Goal: Task Accomplishment & Management: Manage account settings

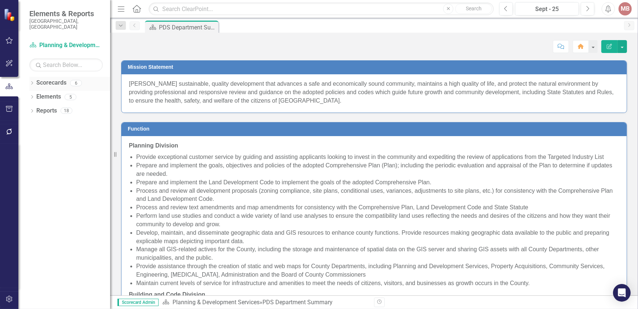
click at [31, 82] on icon "Dropdown" at bounding box center [31, 84] width 5 height 4
click at [43, 93] on link "St. Lucie County Strategic Plan" at bounding box center [75, 97] width 70 height 8
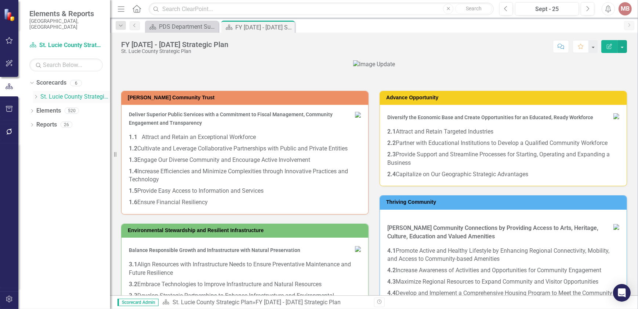
click at [39, 94] on div "Dropdown" at bounding box center [36, 97] width 7 height 6
click at [47, 108] on div "Dropdown" at bounding box center [43, 111] width 7 height 6
click at [64, 134] on link "Permits" at bounding box center [82, 138] width 55 height 8
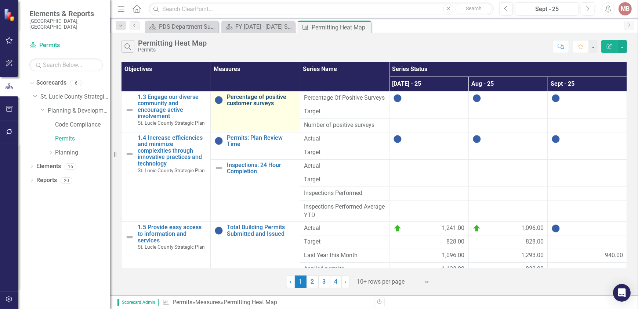
click at [254, 101] on link "Percentage of positive customer surveys" at bounding box center [261, 100] width 69 height 13
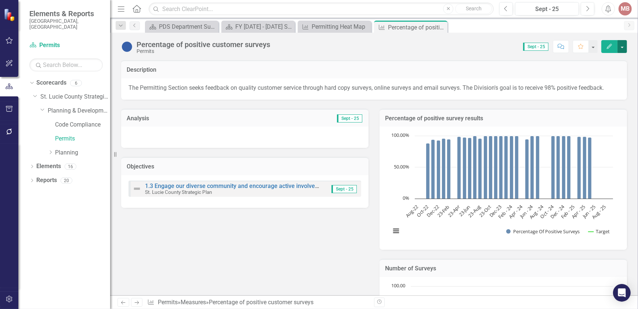
click at [621, 47] on button "button" at bounding box center [623, 46] width 10 height 13
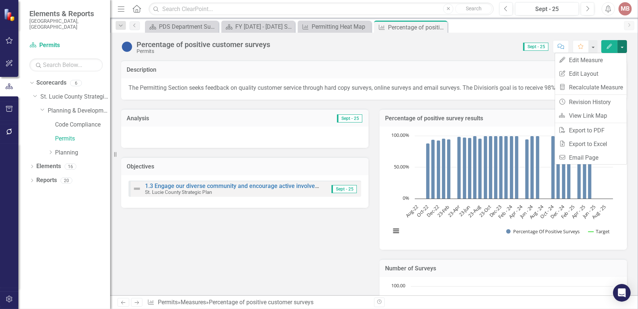
click at [610, 47] on icon "Edit" at bounding box center [609, 46] width 7 height 5
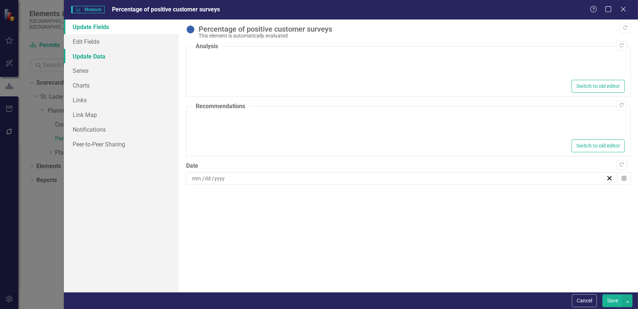
click at [96, 61] on link "Update Data" at bounding box center [121, 56] width 115 height 15
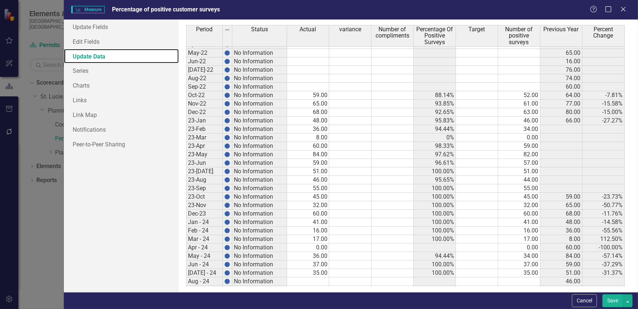
scroll to position [279, 0]
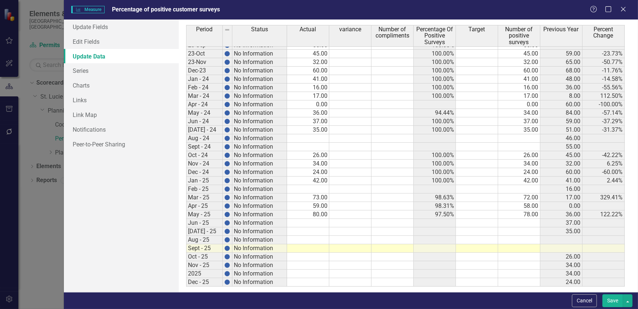
click at [308, 221] on tbody "Apr-22 No Information 66.00 May-22 No Information 65.00 Jun-22 No Information 1…" at bounding box center [405, 91] width 439 height 389
click at [186, 218] on div "Period Status Actual variance Number of compliments Percentage Of Positive Surv…" at bounding box center [186, 102] width 0 height 368
click at [309, 231] on td at bounding box center [308, 231] width 42 height 8
click at [315, 230] on td at bounding box center [308, 231] width 42 height 8
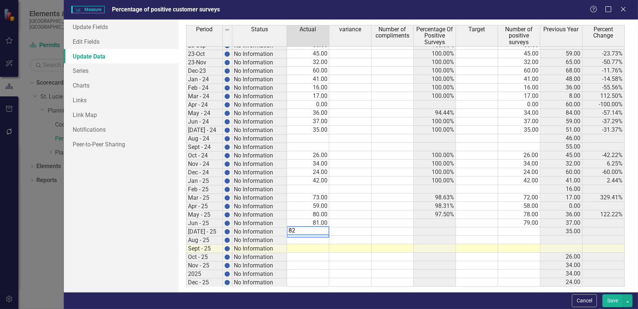
click at [517, 229] on td at bounding box center [519, 231] width 42 height 8
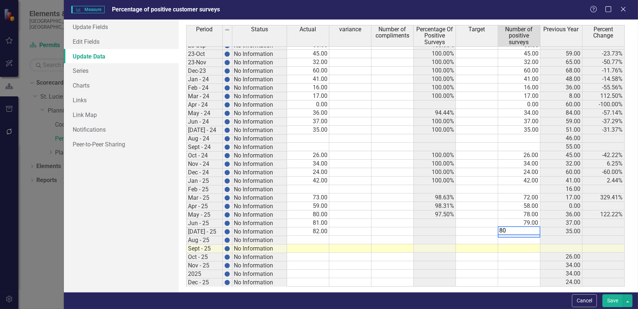
click at [318, 239] on td at bounding box center [308, 239] width 42 height 8
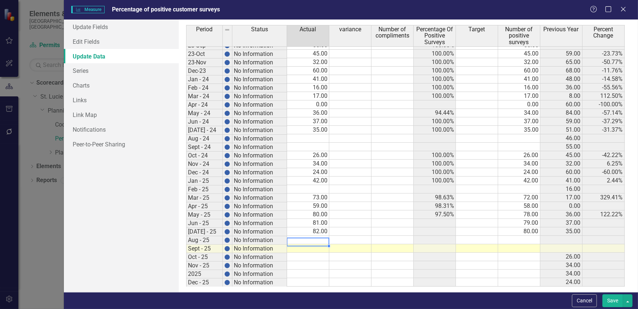
click at [306, 236] on td at bounding box center [308, 239] width 42 height 8
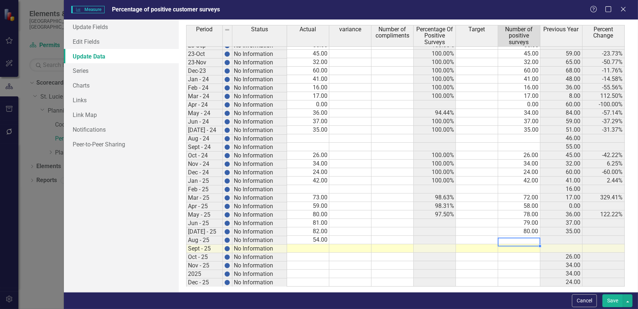
click at [523, 240] on td at bounding box center [519, 239] width 42 height 8
type textarea "53"
click at [613, 302] on button "Save" at bounding box center [613, 300] width 21 height 13
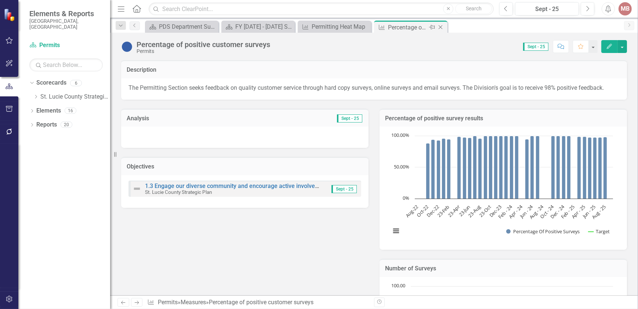
click at [441, 26] on icon "Close" at bounding box center [440, 27] width 7 height 6
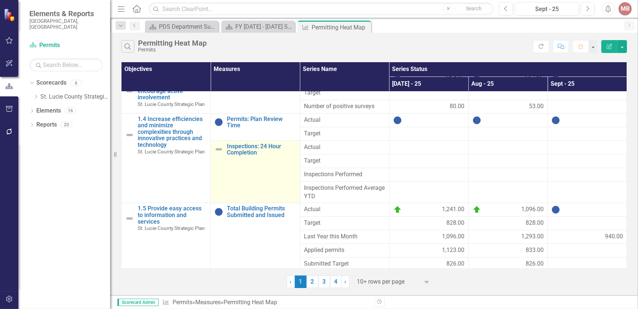
scroll to position [29, 0]
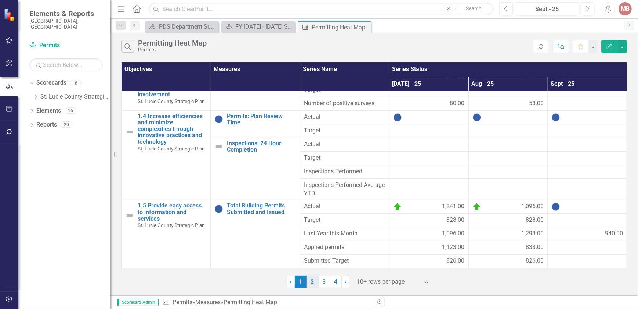
click at [315, 281] on link "2" at bounding box center [313, 281] width 12 height 12
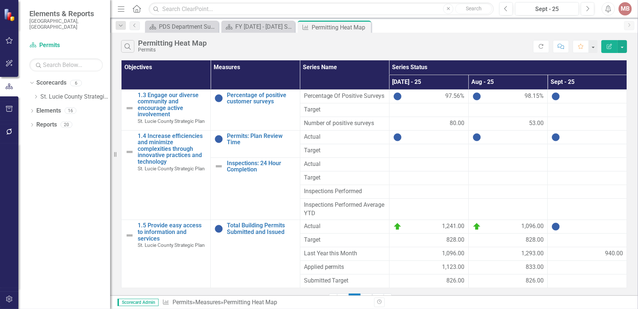
scroll to position [0, 0]
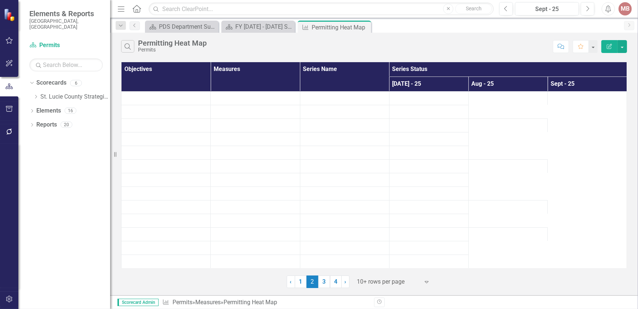
click at [362, 287] on div "Search Permitting Heat Map Permits Comment Favorite Edit Report Objectives Meas…" at bounding box center [374, 164] width 528 height 262
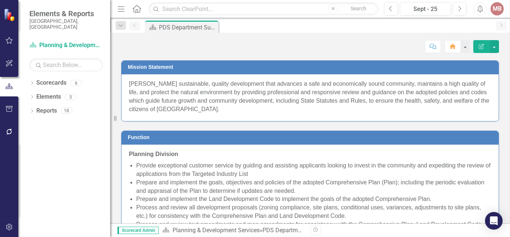
click at [29, 79] on div "Dropdown Scorecards 6 Dropdown [GEOGRAPHIC_DATA] Strategic Plan Dropdown Planni…" at bounding box center [64, 157] width 92 height 160
click at [33, 82] on icon "Dropdown" at bounding box center [31, 84] width 5 height 4
click at [33, 94] on icon "Dropdown" at bounding box center [36, 96] width 6 height 4
click at [44, 108] on icon "Dropdown" at bounding box center [43, 110] width 6 height 4
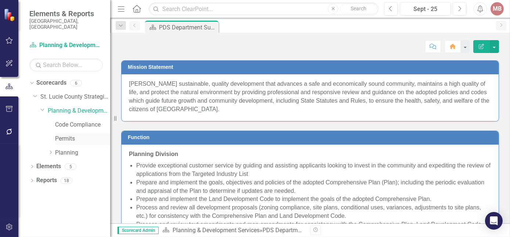
click at [57, 134] on link "Permits" at bounding box center [82, 138] width 55 height 8
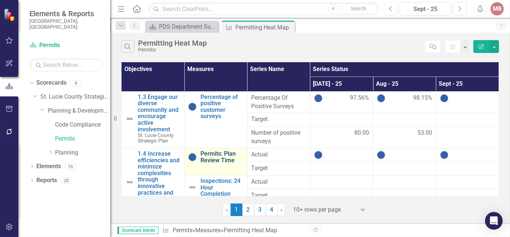
click at [213, 157] on link "Permits: Plan Review Time" at bounding box center [222, 156] width 43 height 13
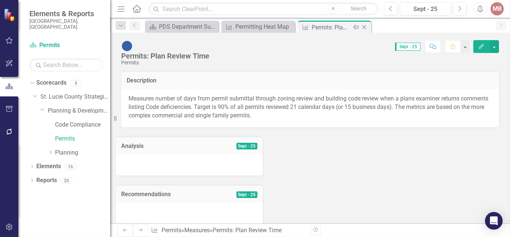
click at [363, 28] on icon "Close" at bounding box center [364, 27] width 7 height 6
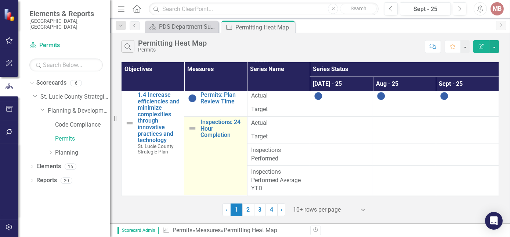
scroll to position [125, 0]
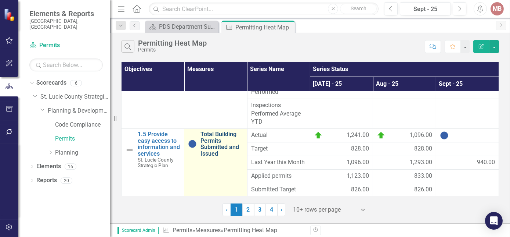
click at [217, 146] on link "Total Building Permits Submitted and Issued" at bounding box center [222, 144] width 43 height 26
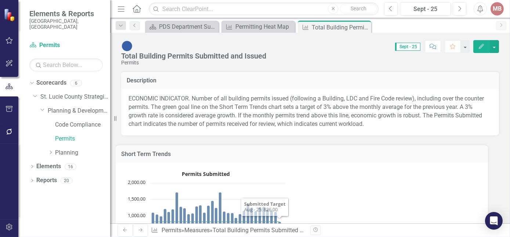
scroll to position [33, 0]
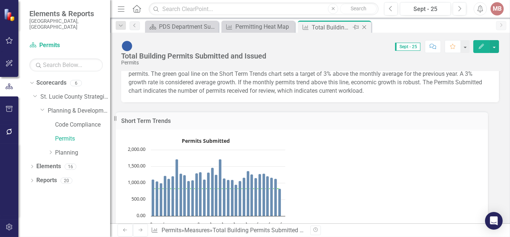
click at [364, 28] on icon "Close" at bounding box center [364, 27] width 7 height 6
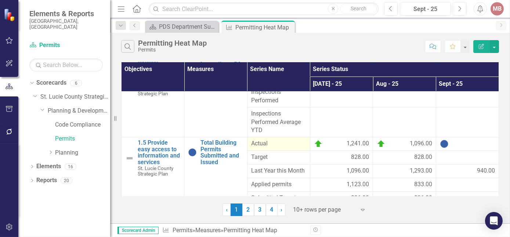
scroll to position [125, 0]
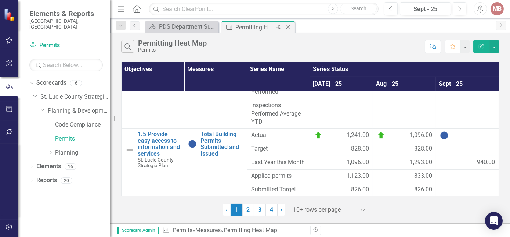
click at [287, 27] on icon "Close" at bounding box center [287, 27] width 7 height 6
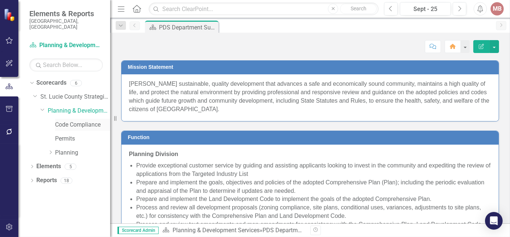
click at [71, 120] on link "Code Compliance" at bounding box center [82, 124] width 55 height 8
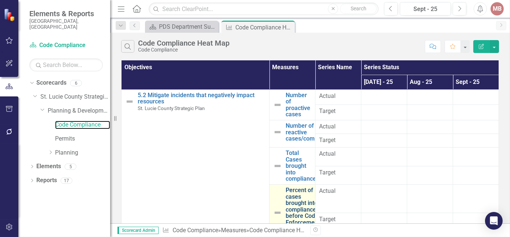
scroll to position [33, 0]
click at [286, 187] on link "Percent of cases brought into compliance before Code Enforcement Board, Citation" at bounding box center [303, 213] width 34 height 52
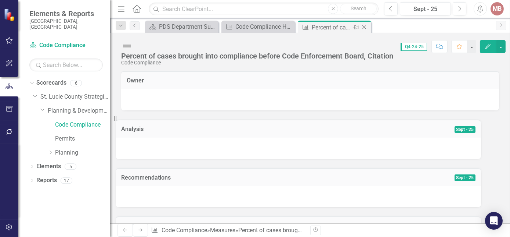
click at [366, 28] on icon "Close" at bounding box center [364, 27] width 7 height 6
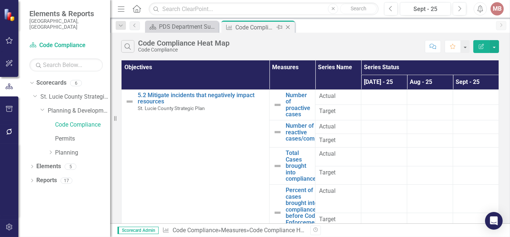
click at [290, 26] on icon "Close" at bounding box center [287, 27] width 7 height 6
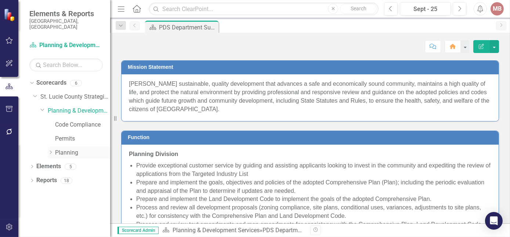
click at [72, 148] on link "Planning" at bounding box center [82, 152] width 55 height 8
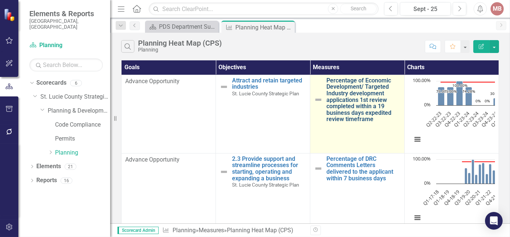
click at [327, 122] on link "Percentage of Economic Development/ Targeted Industry development applications …" at bounding box center [364, 99] width 74 height 45
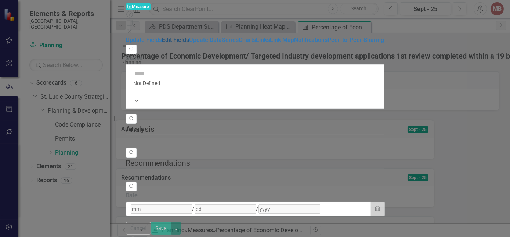
click at [162, 42] on link "Edit Fields" at bounding box center [175, 39] width 27 height 7
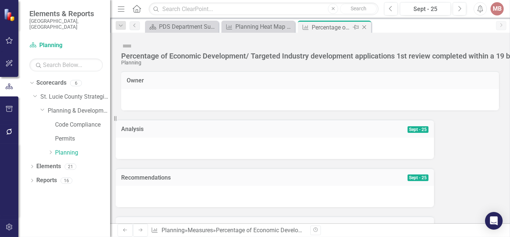
click at [365, 28] on icon "Close" at bounding box center [364, 27] width 7 height 6
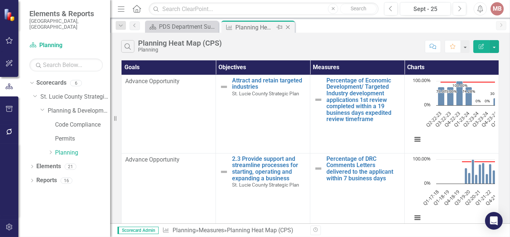
click at [291, 25] on icon "Close" at bounding box center [287, 27] width 7 height 6
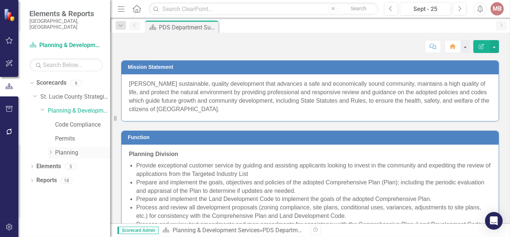
click at [51, 150] on icon at bounding box center [51, 152] width 2 height 4
click at [86, 162] on link "Economic Development" at bounding box center [75, 164] width 70 height 8
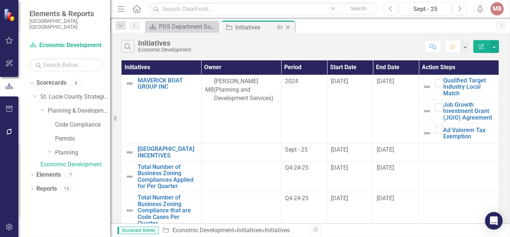
click at [287, 26] on icon "Close" at bounding box center [287, 27] width 7 height 6
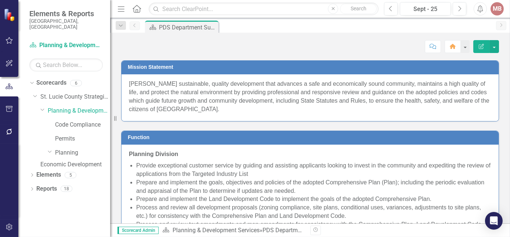
click at [82, 160] on link "Economic Development" at bounding box center [75, 164] width 70 height 8
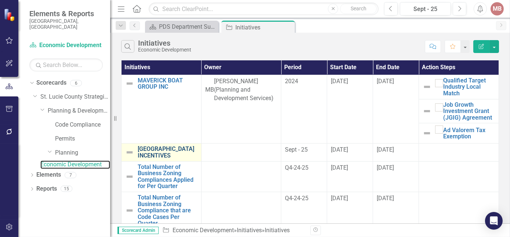
scroll to position [12, 0]
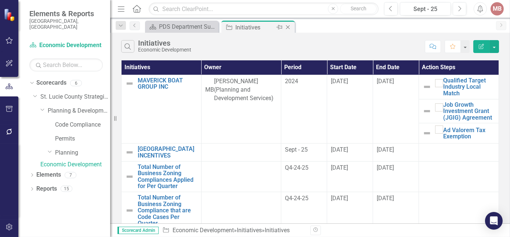
click at [288, 27] on icon at bounding box center [288, 27] width 4 height 4
